Goal: Information Seeking & Learning: Find specific fact

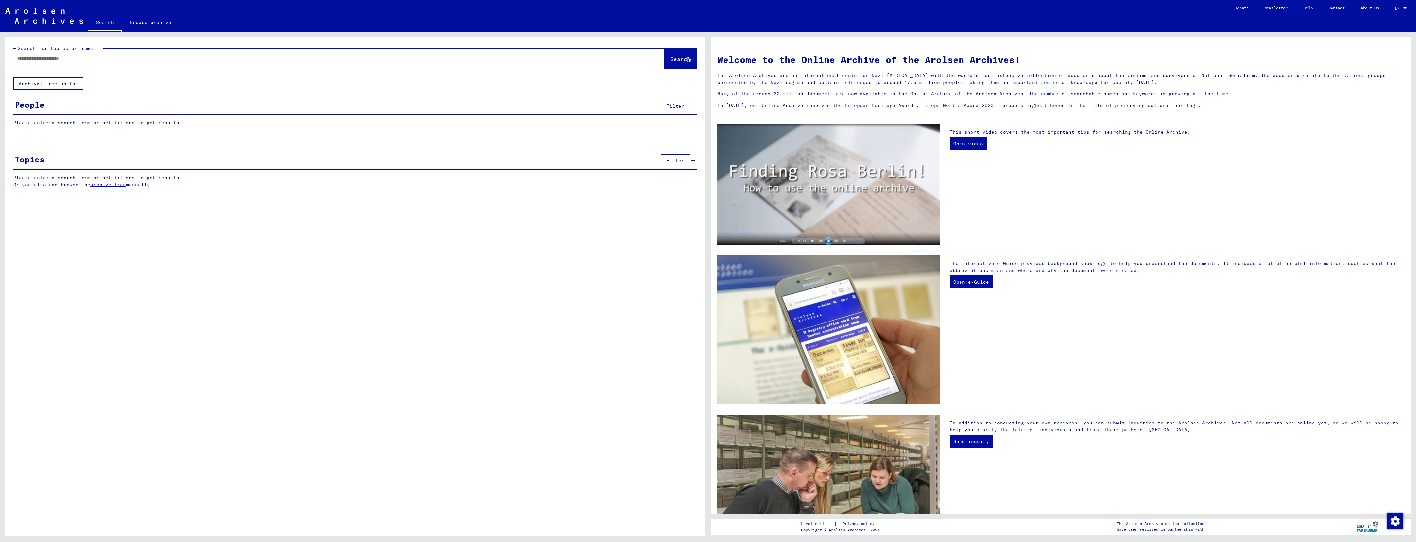
click at [139, 59] on input "text" at bounding box center [331, 58] width 628 height 7
type input "**********"
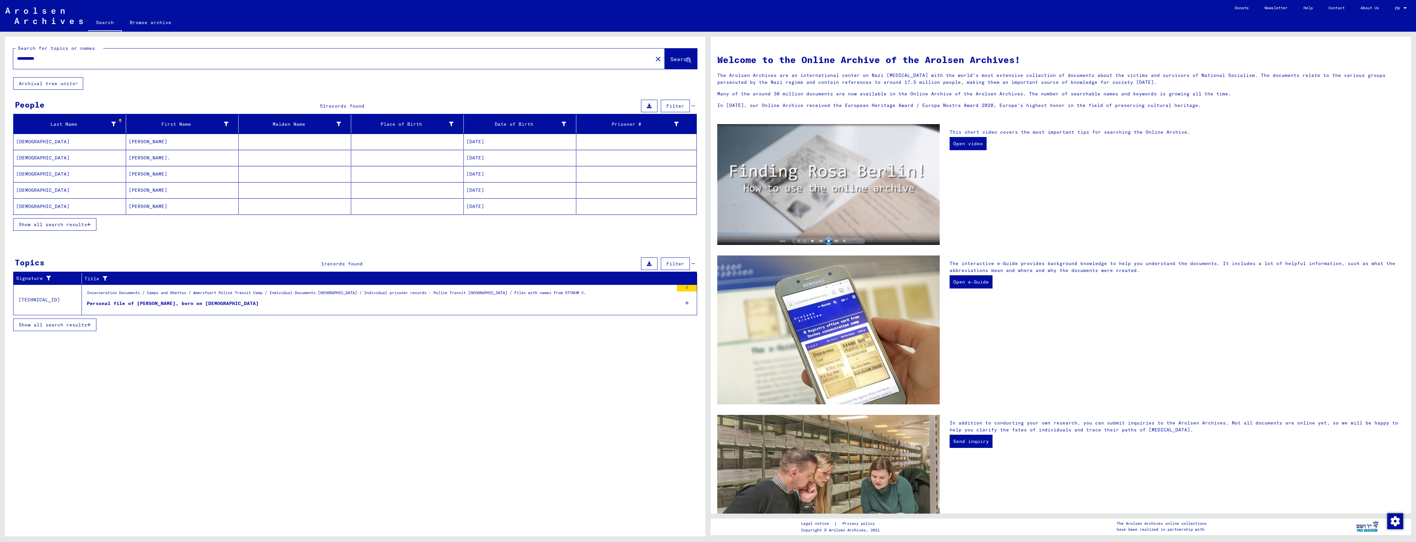
click at [73, 219] on button "Show all search results" at bounding box center [54, 224] width 83 height 13
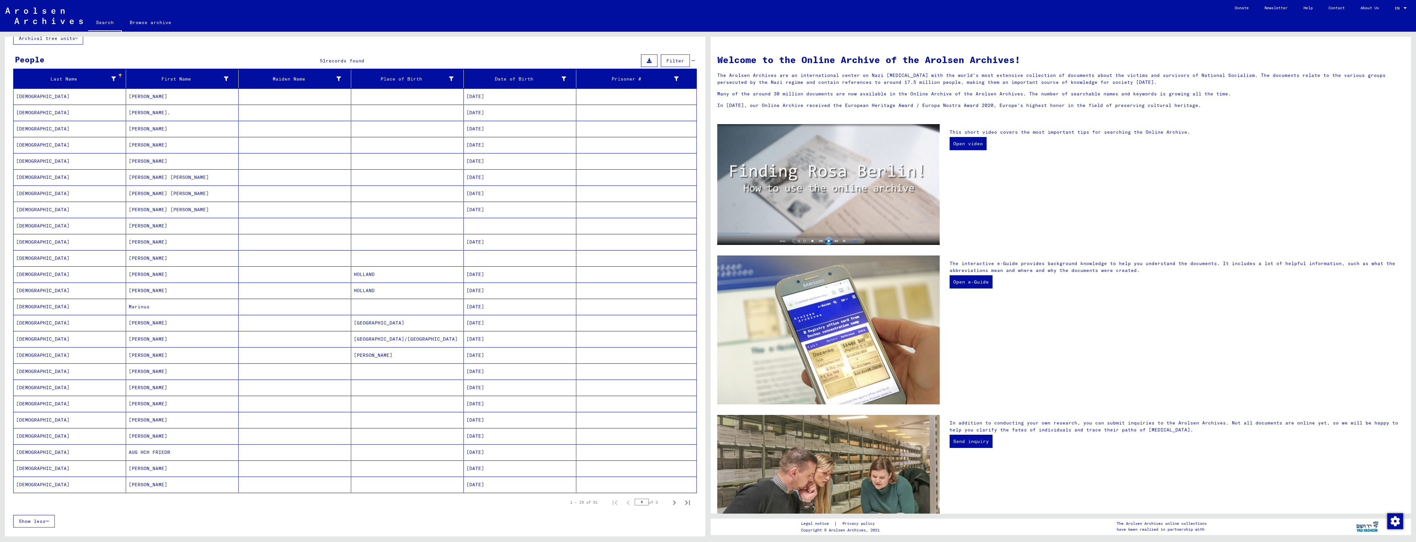
scroll to position [124, 0]
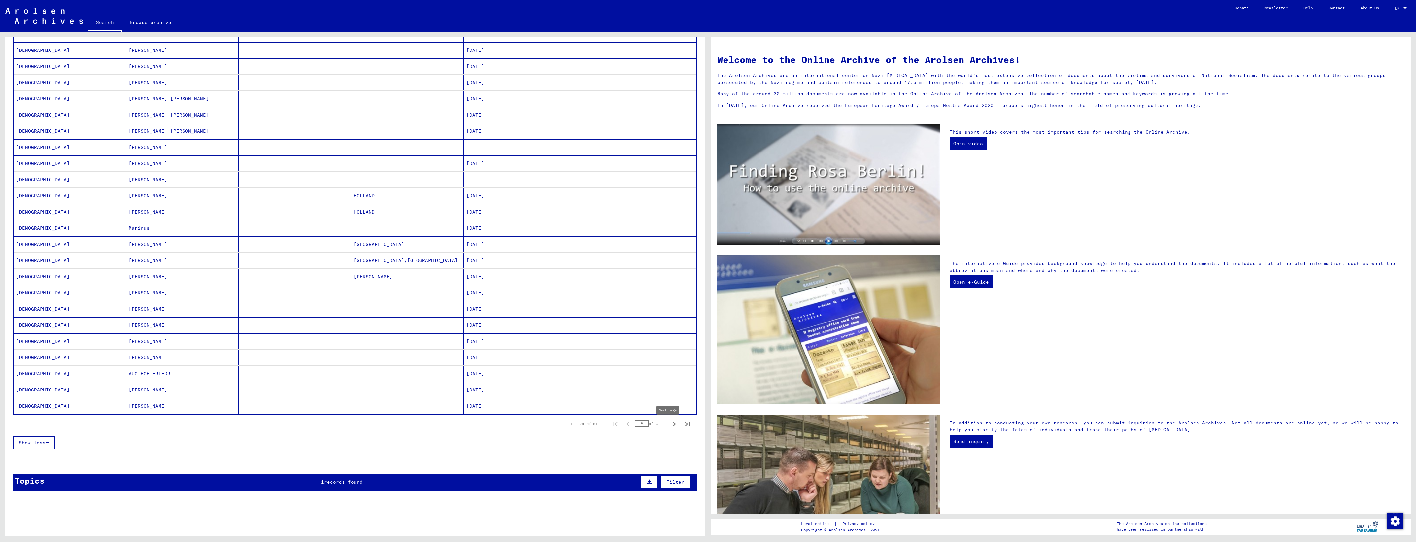
click at [670, 428] on icon "Next page" at bounding box center [674, 424] width 9 height 9
type input "*"
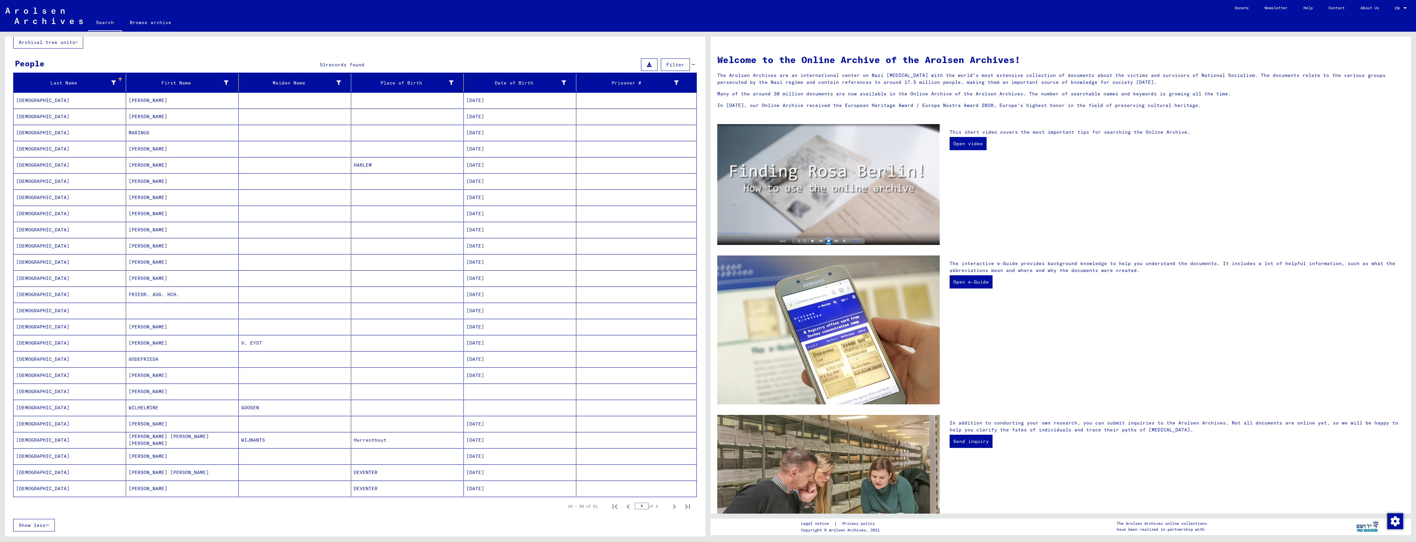
scroll to position [0, 0]
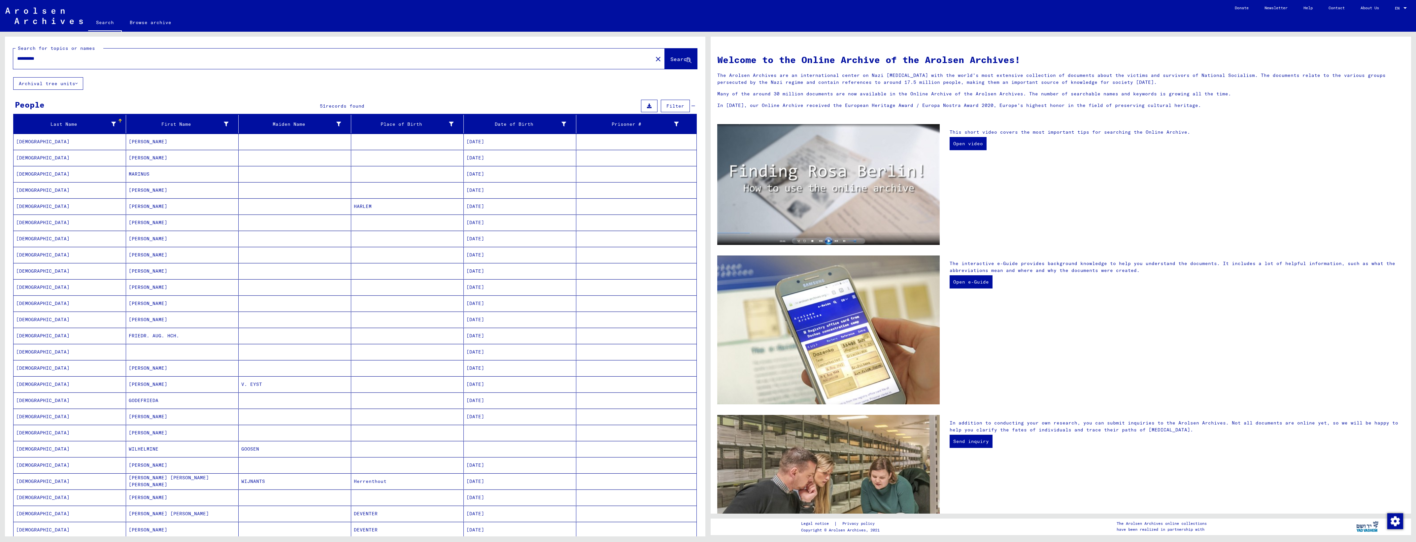
click at [415, 159] on mat-cell at bounding box center [407, 158] width 113 height 16
